Goal: Check status

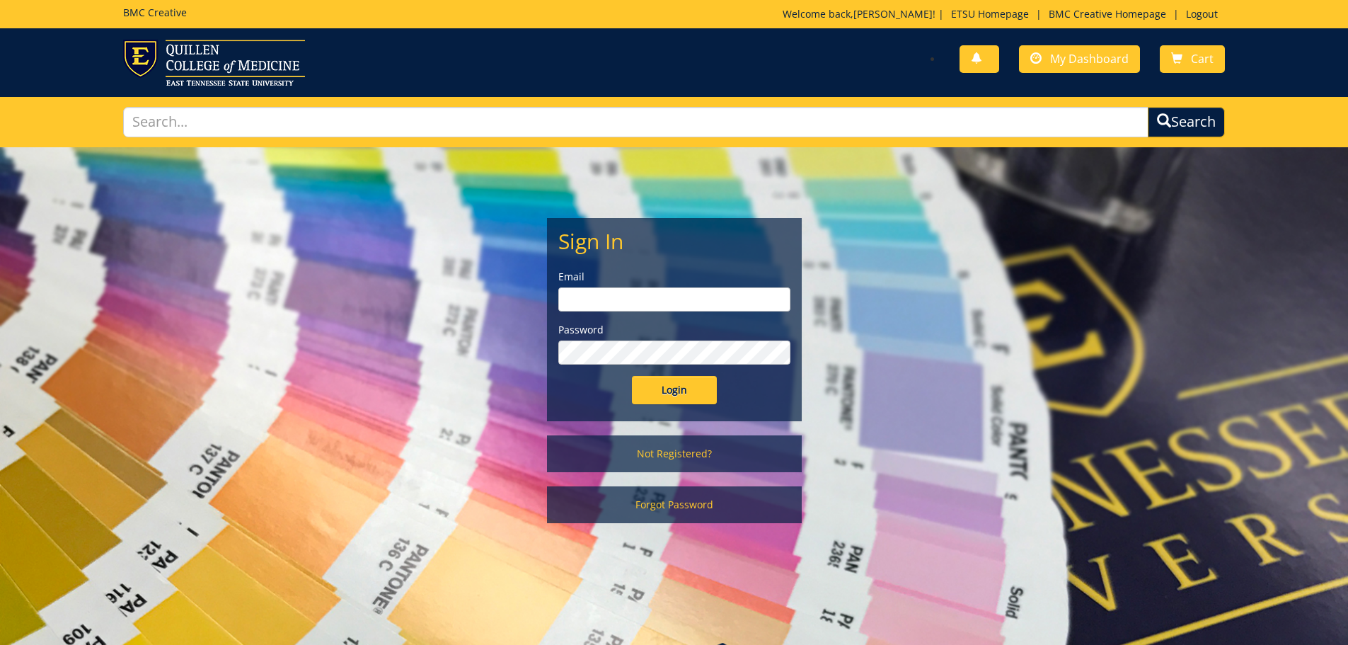
type input "feltnert@etsu.edu"
click at [694, 391] on input "Login" at bounding box center [674, 390] width 85 height 28
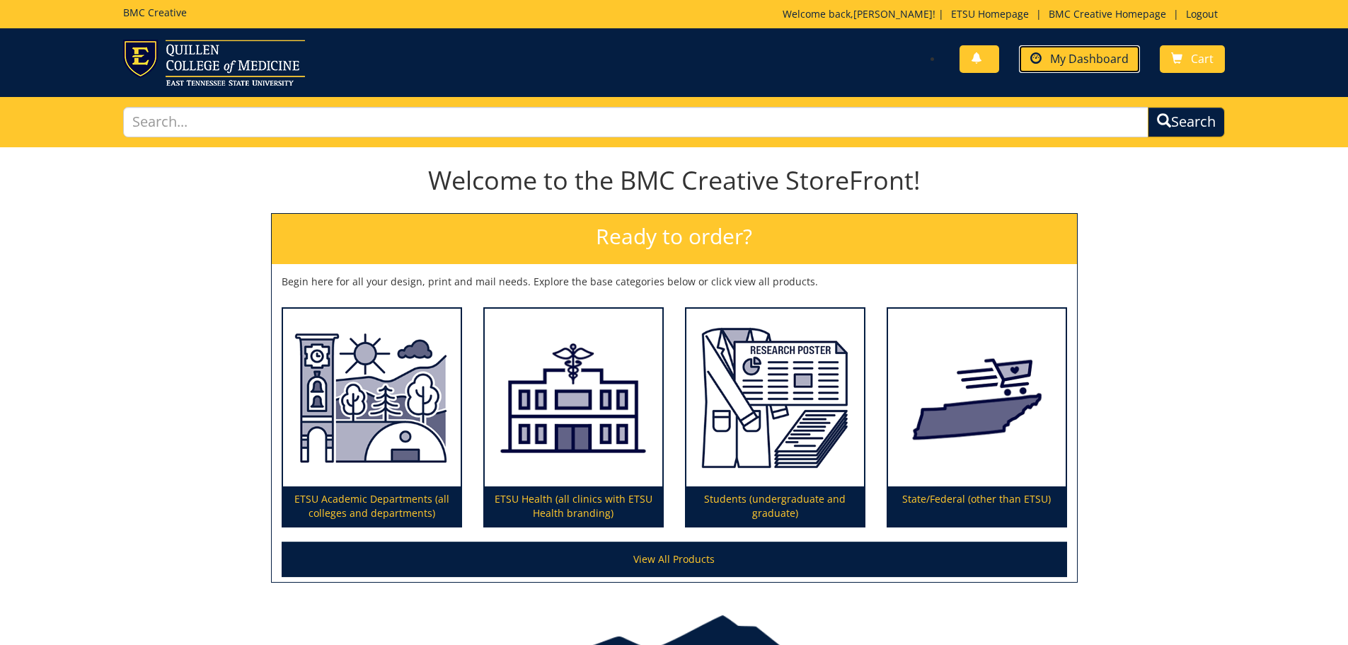
click at [1094, 61] on span "My Dashboard" at bounding box center [1089, 59] width 79 height 16
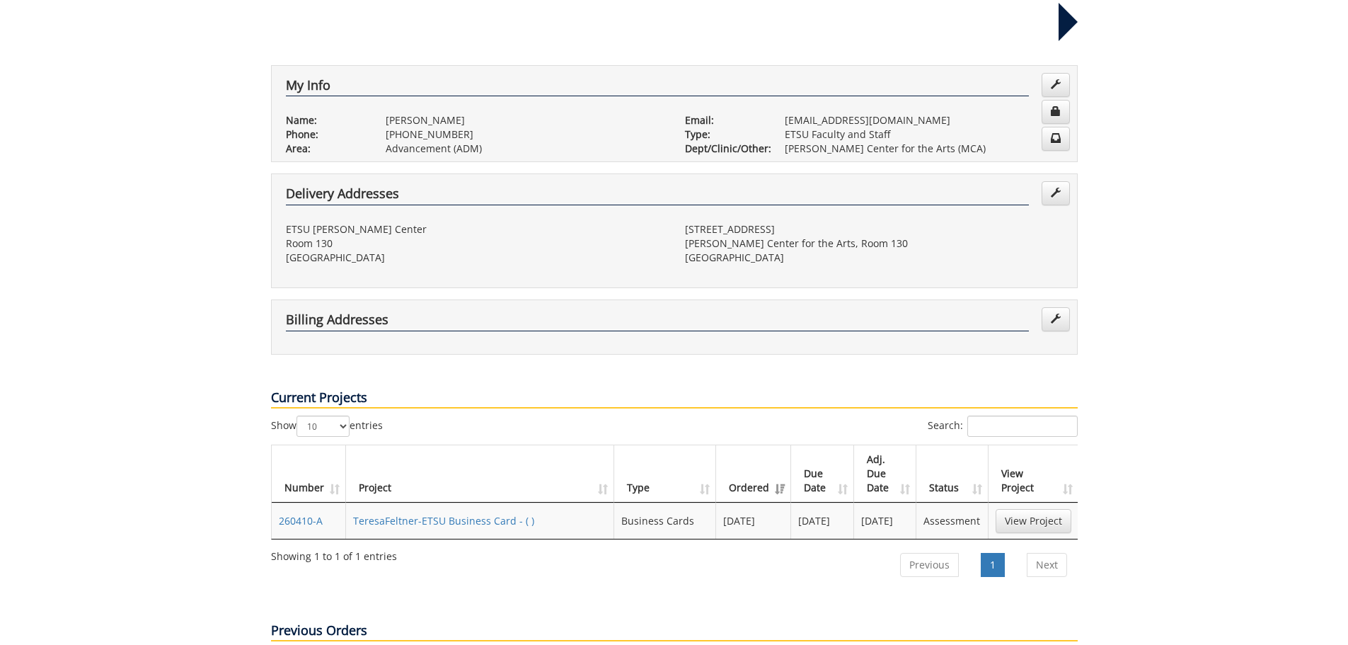
scroll to position [283, 0]
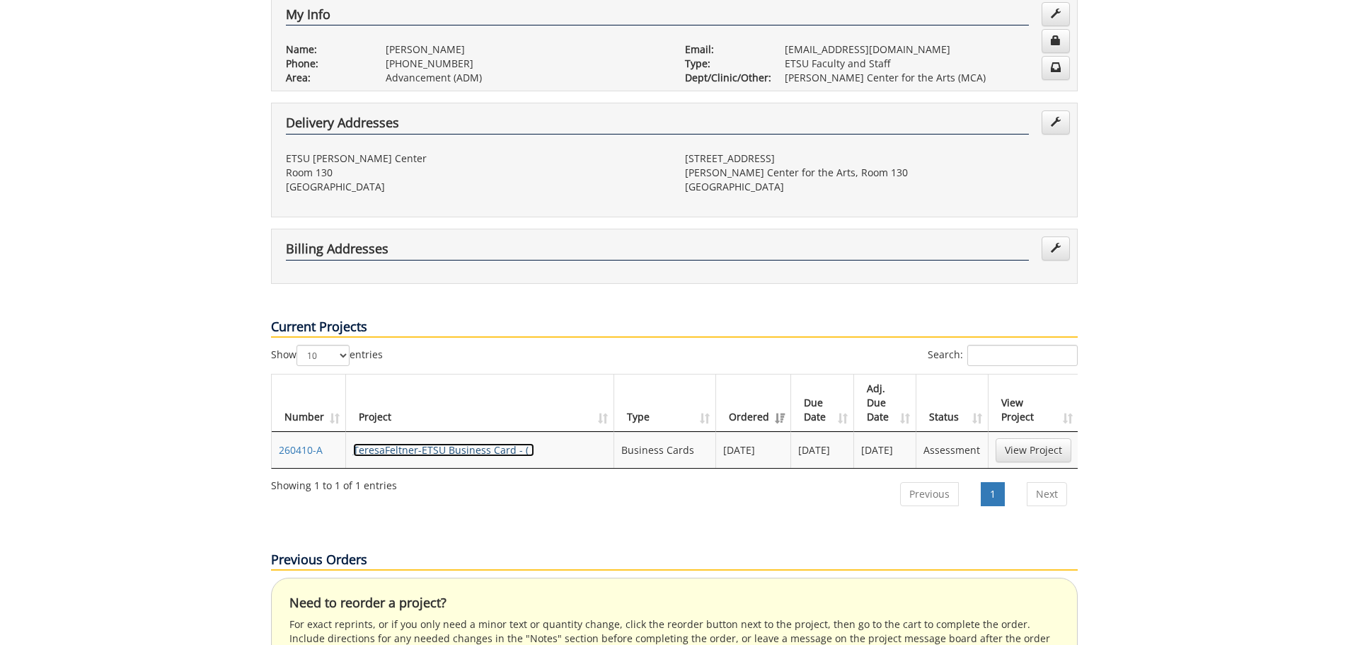
click at [486, 443] on link "TeresaFeltner-ETSU Business Card - ( )" at bounding box center [443, 449] width 181 height 13
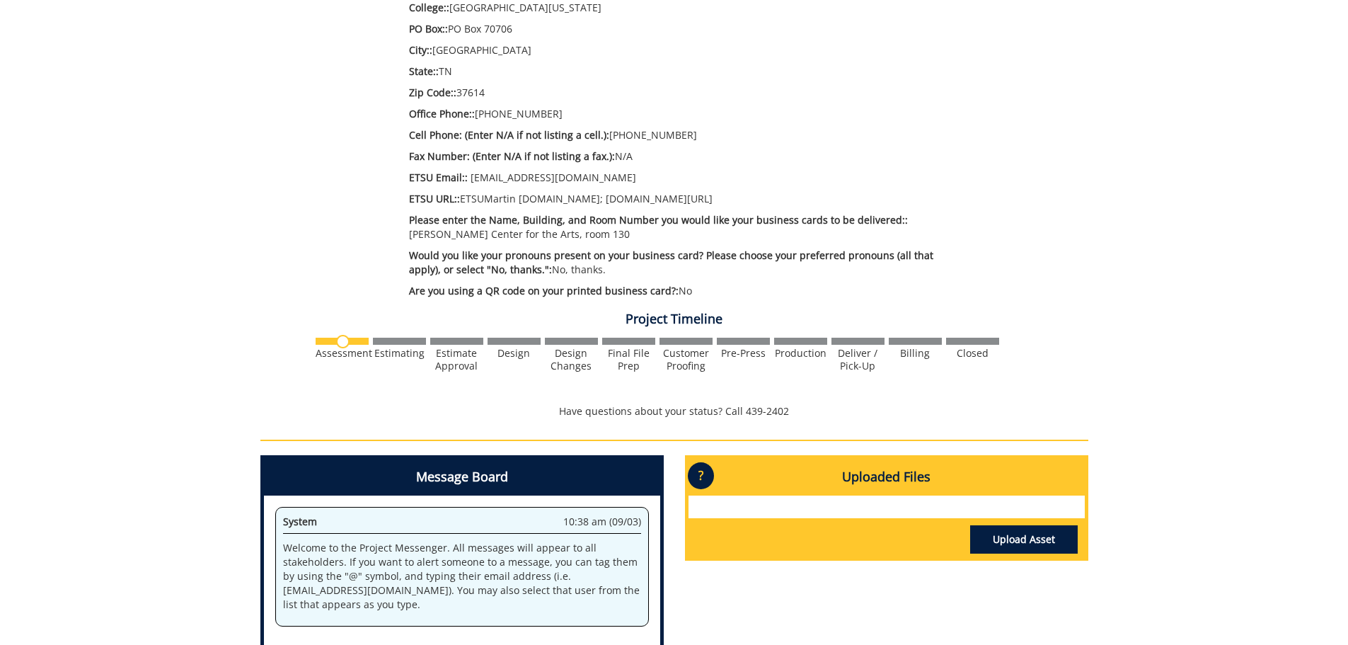
scroll to position [323, 0]
